Goal: Use online tool/utility

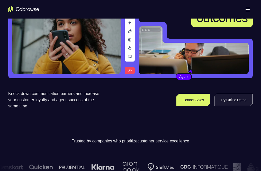
scroll to position [77, 0]
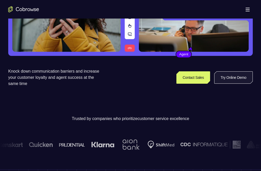
click at [214, 84] on link "Try Online Demo" at bounding box center [233, 77] width 39 height 12
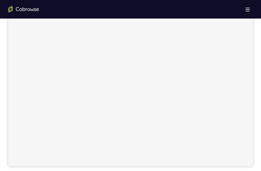
scroll to position [26, 0]
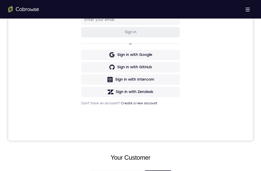
scroll to position [0, 0]
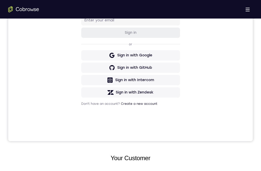
scroll to position [77, 0]
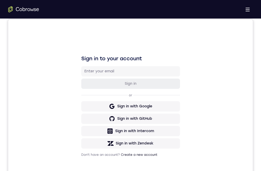
scroll to position [103, 0]
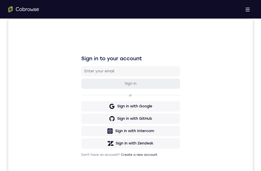
scroll to position [51, 0]
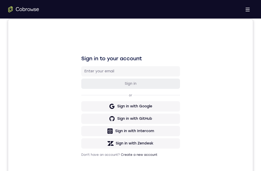
scroll to position [103, 0]
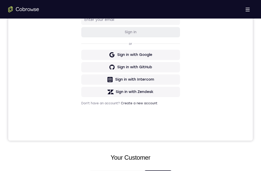
drag, startPoint x: 111, startPoint y: 332, endPoint x: 166, endPoint y: 326, distance: 55.7
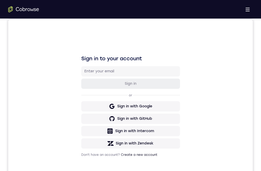
scroll to position [77, 0]
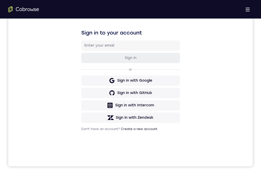
drag, startPoint x: 252, startPoint y: 255, endPoint x: 96, endPoint y: 256, distance: 155.7
drag, startPoint x: 96, startPoint y: 256, endPoint x: 136, endPoint y: 270, distance: 41.6
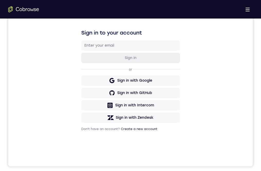
drag, startPoint x: 140, startPoint y: 310, endPoint x: 123, endPoint y: 239, distance: 72.6
